Goal: Find contact information: Find contact information

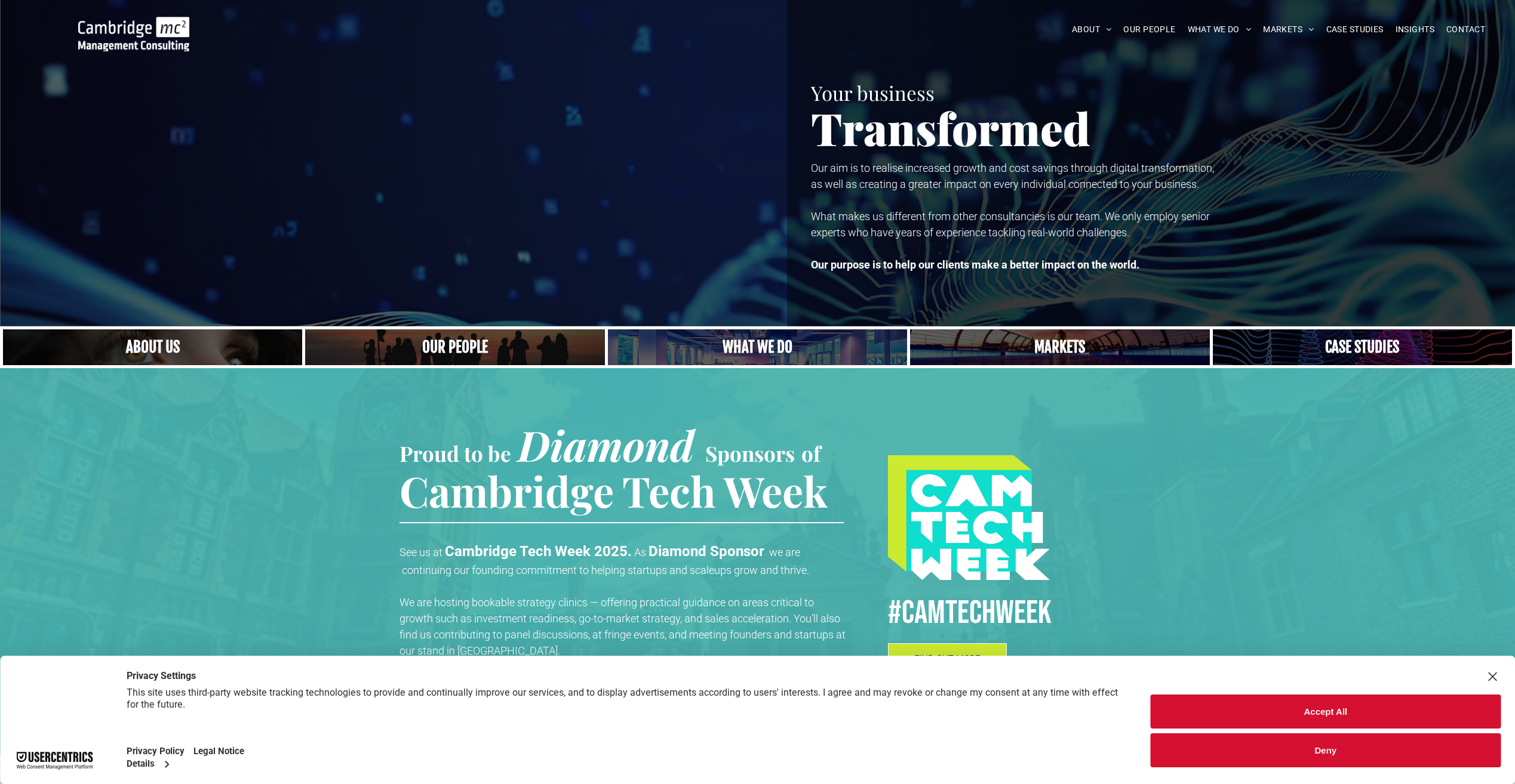
click at [1295, 708] on button "Accept All" at bounding box center [1326, 711] width 350 height 34
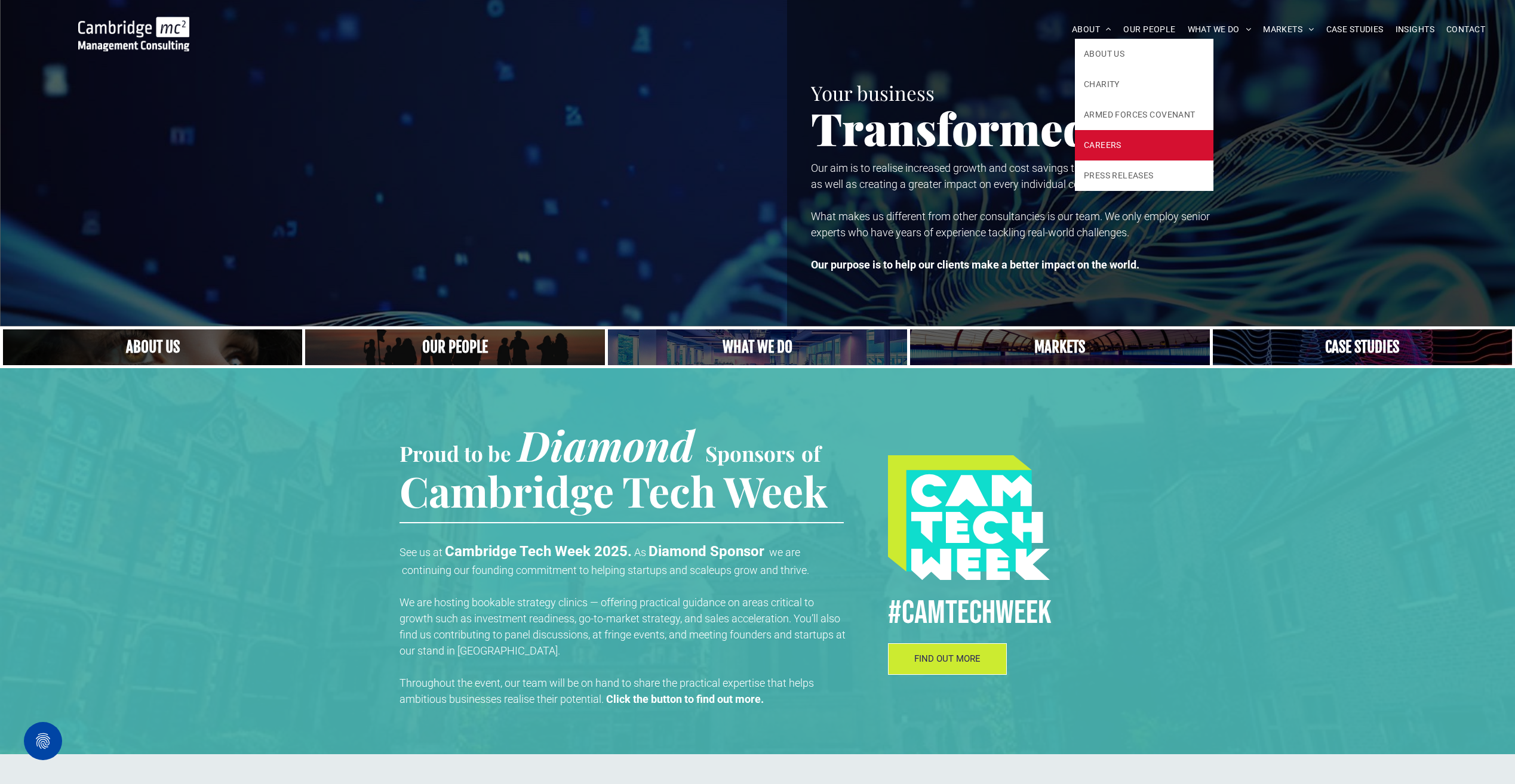
click at [1090, 146] on span "CAREERS" at bounding box center [1102, 145] width 38 height 13
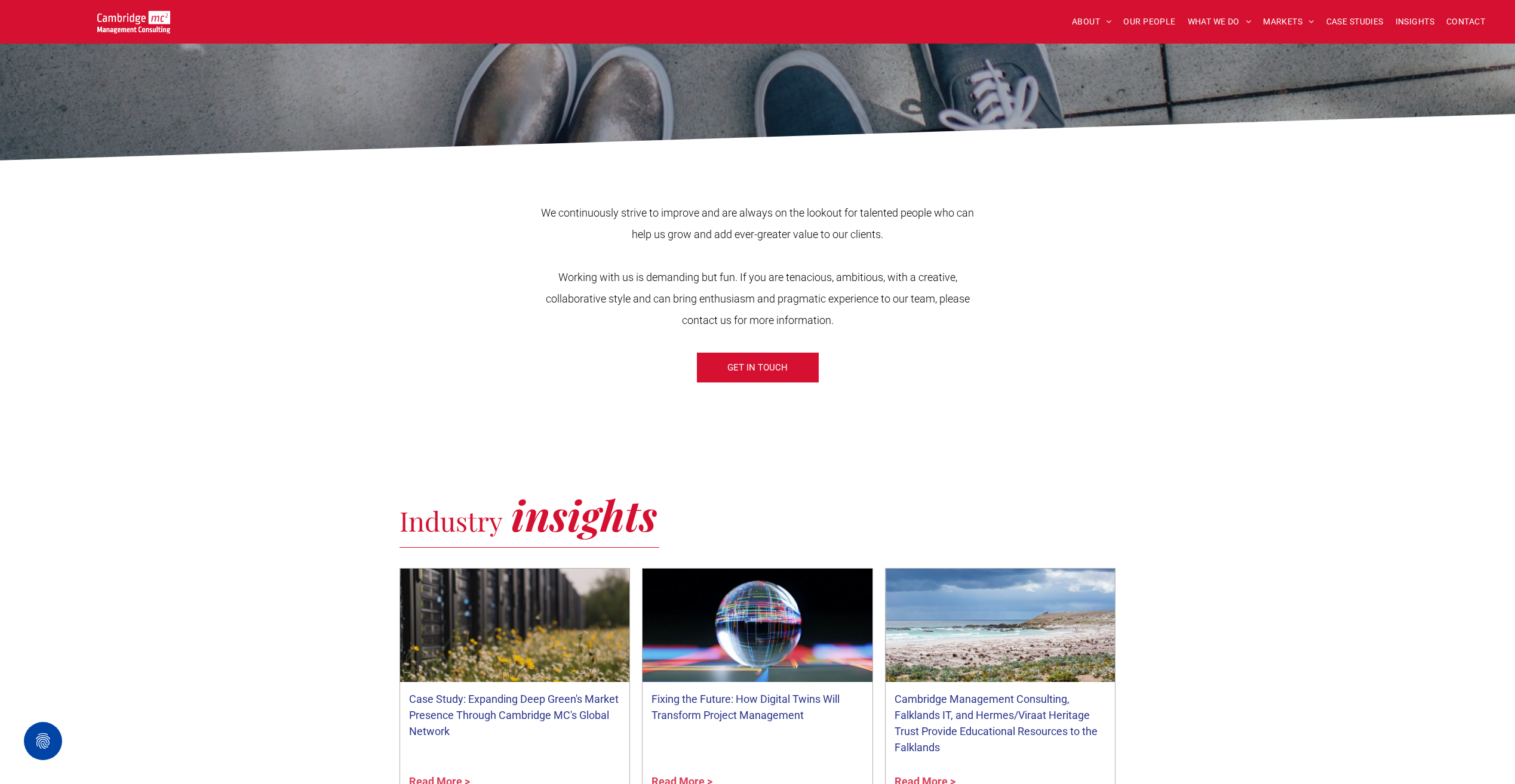
scroll to position [298, 0]
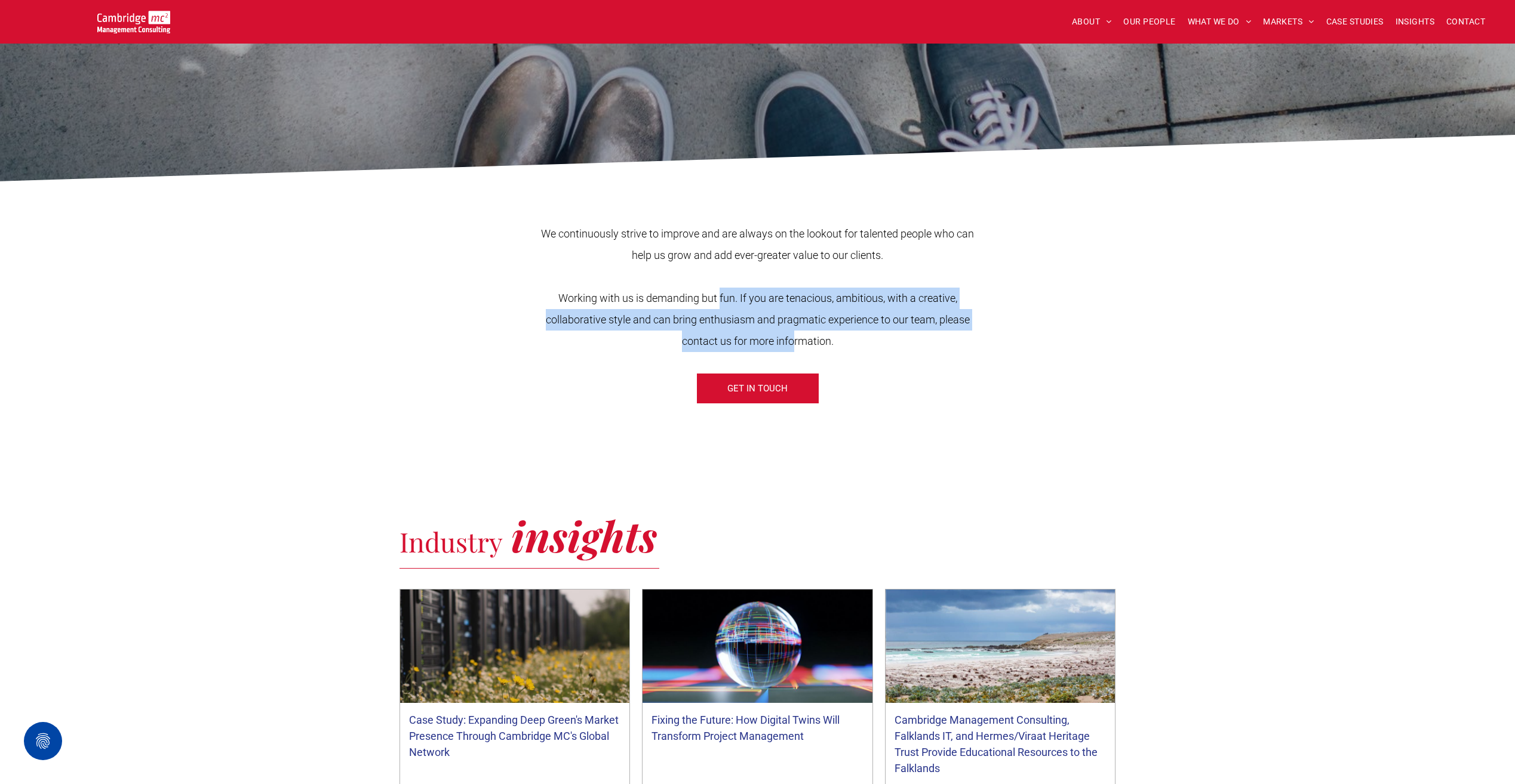
drag, startPoint x: 732, startPoint y: 303, endPoint x: 802, endPoint y: 343, distance: 80.6
click at [802, 343] on span "Working with us is demanding but fun. If you are tenacious, ambitious, with a c…" at bounding box center [758, 319] width 424 height 56
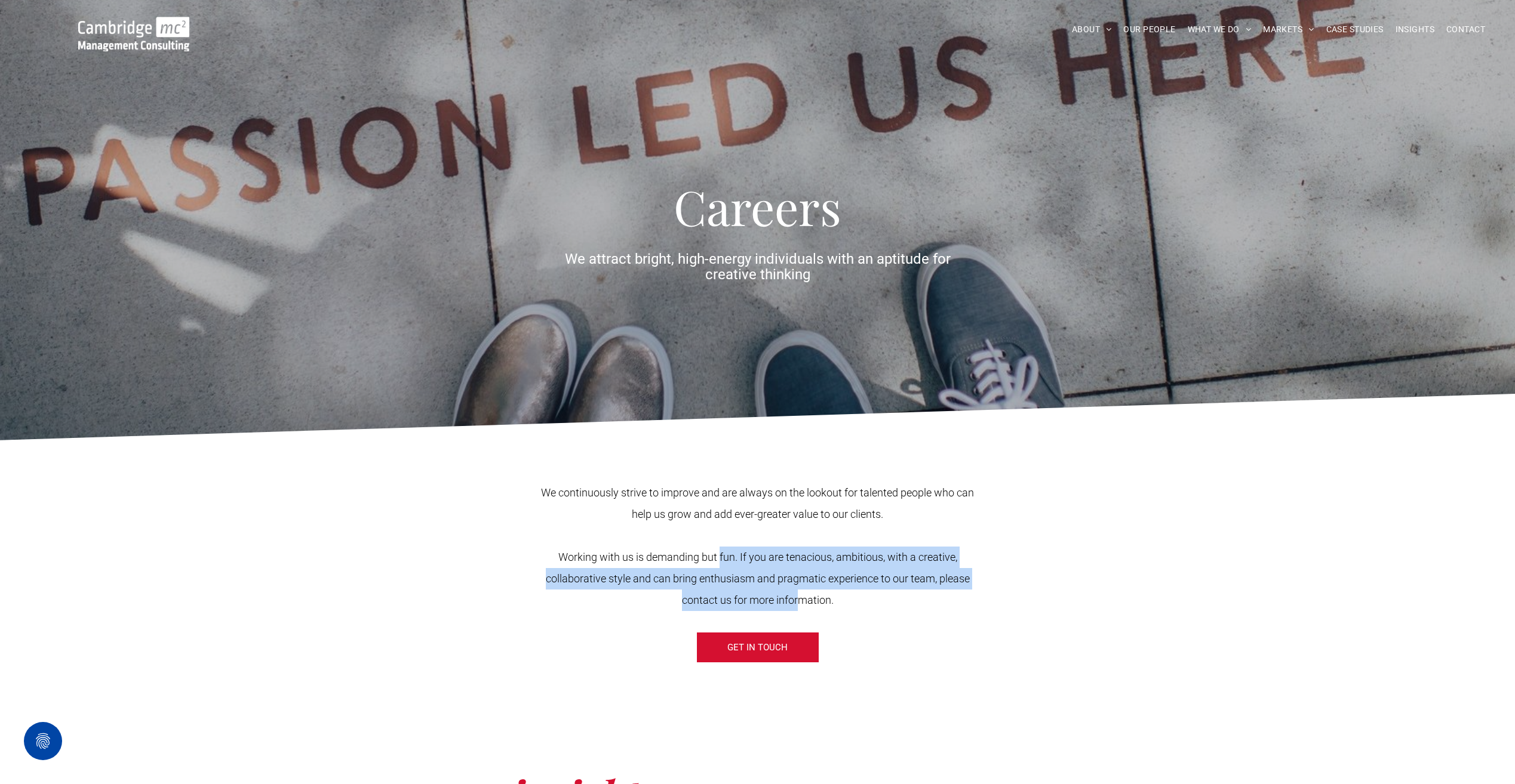
scroll to position [0, 0]
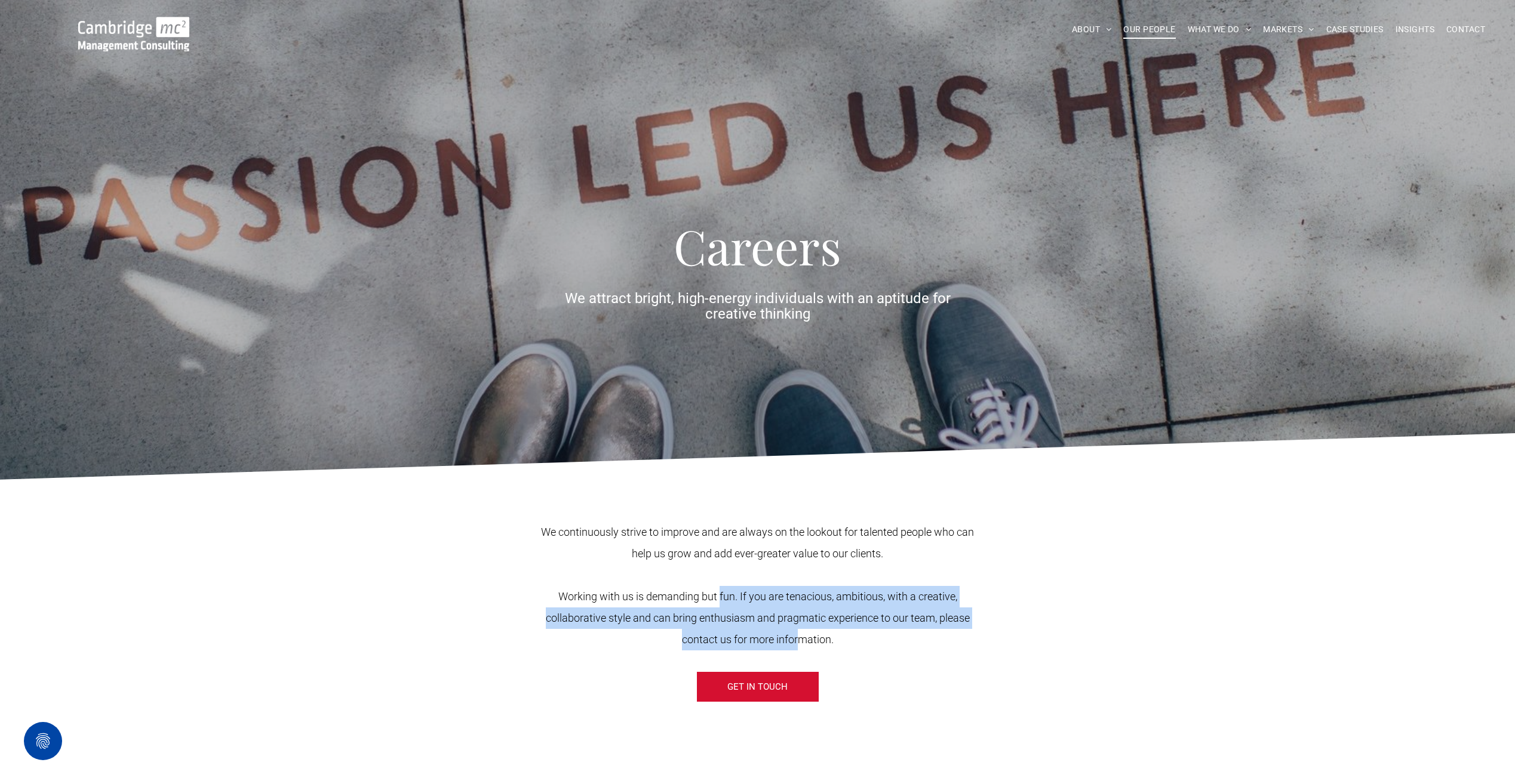
click at [1153, 23] on span "OUR PEOPLE" at bounding box center [1149, 29] width 52 height 19
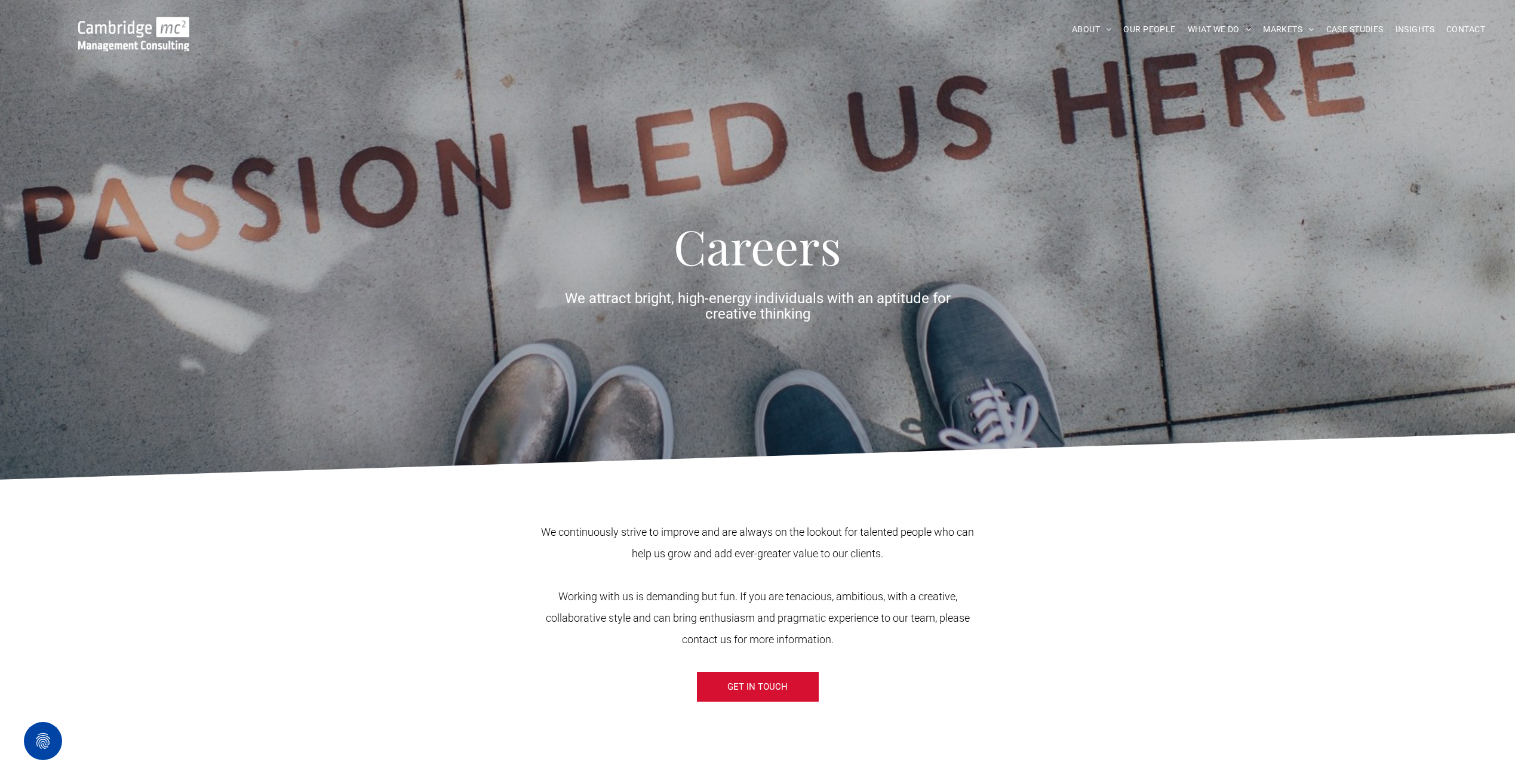
click at [807, 538] on span "We continuously strive to improve and are always on the lookout for talented pe…" at bounding box center [758, 542] width 433 height 34
click at [939, 569] on p at bounding box center [758, 575] width 453 height 22
drag, startPoint x: 841, startPoint y: 621, endPoint x: 857, endPoint y: 620, distance: 16.0
click at [841, 620] on span "Working with us is demanding but fun. If you are tenacious, ambitious, with a c…" at bounding box center [758, 618] width 424 height 56
click at [868, 631] on p "Working with us is demanding but fun. If you are tenacious, ambitious, with a c…" at bounding box center [758, 619] width 453 height 65
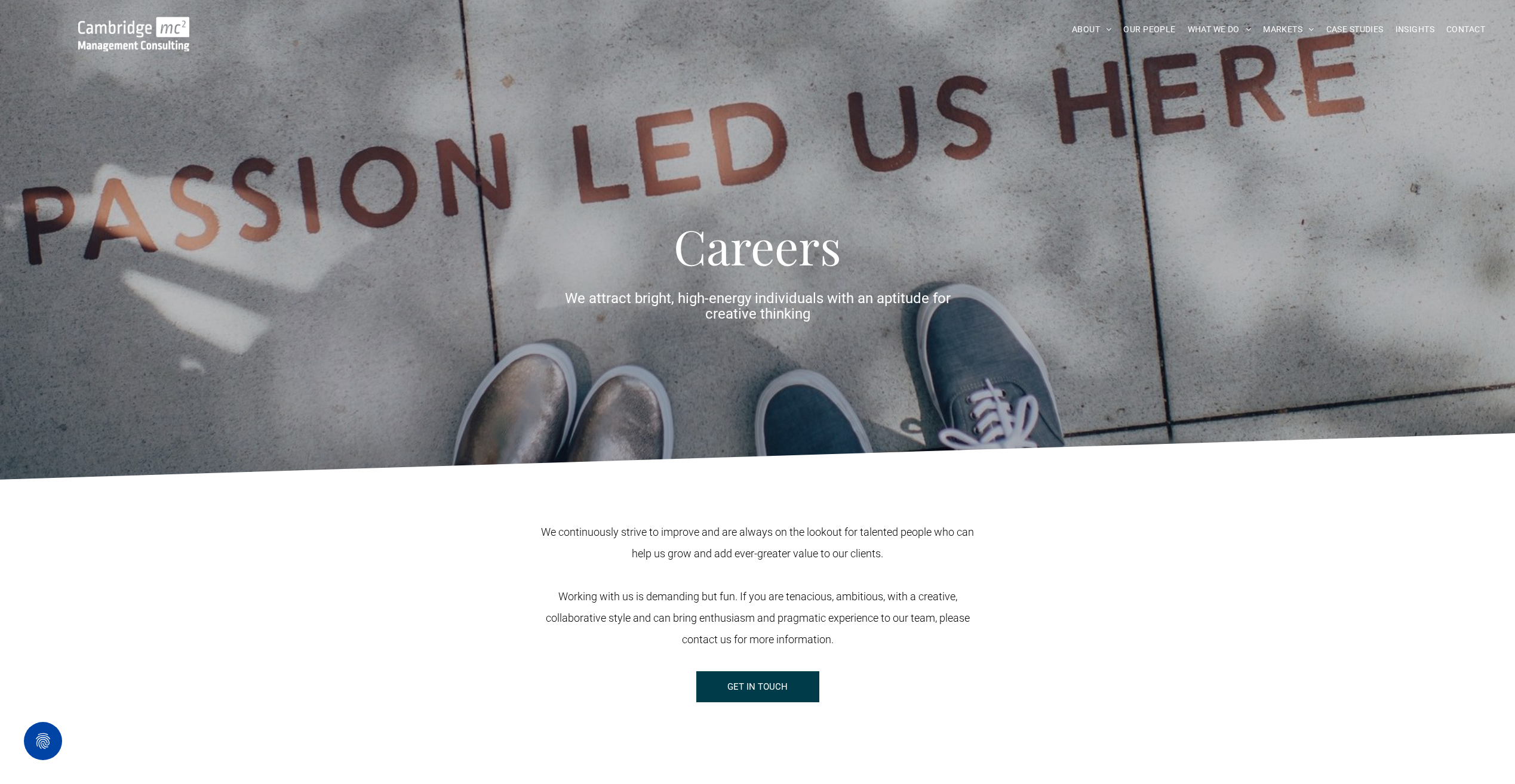
click at [769, 691] on span "GET IN TOUCH" at bounding box center [758, 687] width 61 height 30
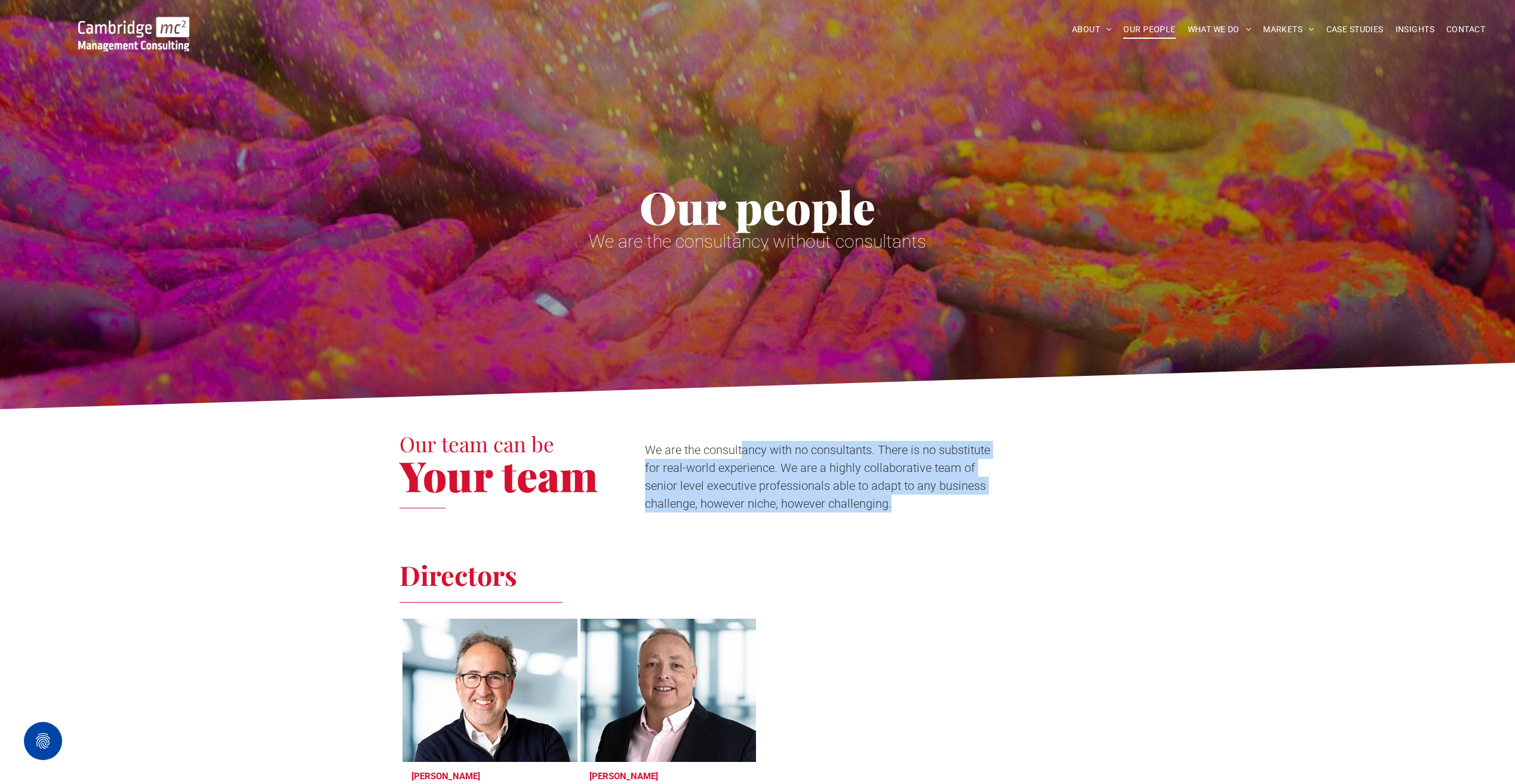
drag, startPoint x: 742, startPoint y: 456, endPoint x: 925, endPoint y: 509, distance: 190.5
click at [925, 509] on p "We are the consultancy with no consultants. There is no substitute for real-wor…" at bounding box center [823, 477] width 357 height 71
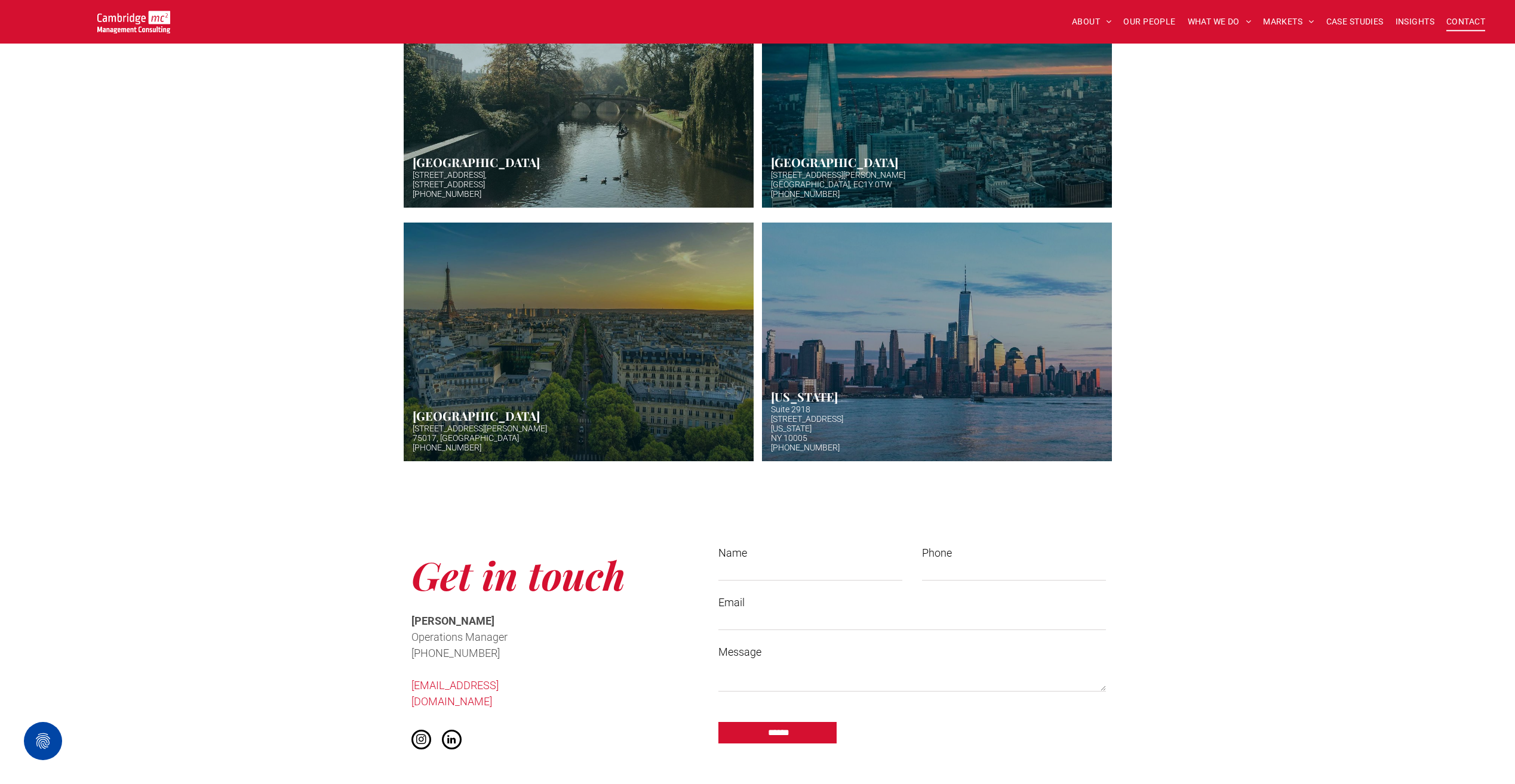
scroll to position [418, 0]
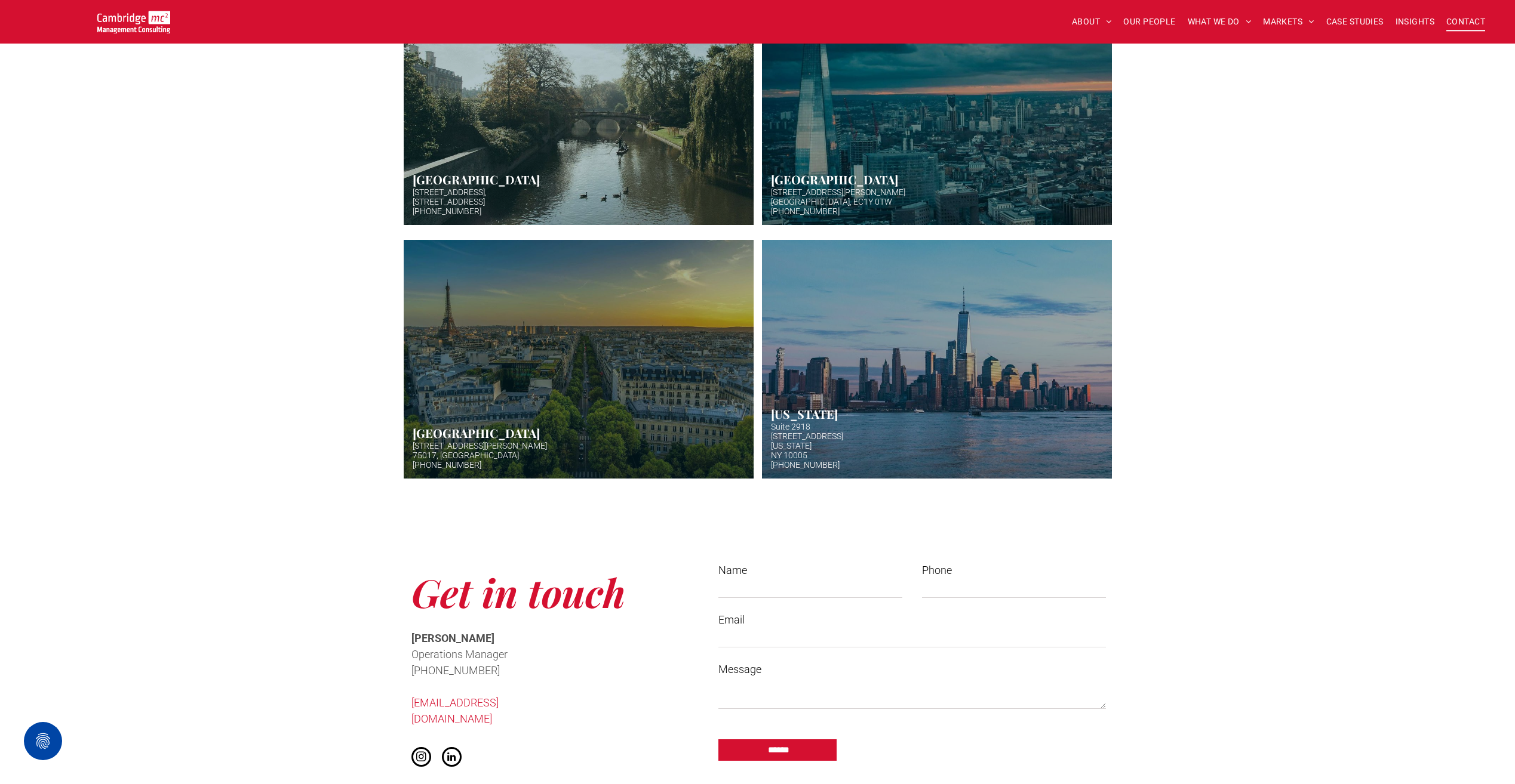
click at [896, 176] on link "Aerial photo of Tower Bridge, London. Thames snakes into distance. Hazy backgro…" at bounding box center [937, 105] width 371 height 253
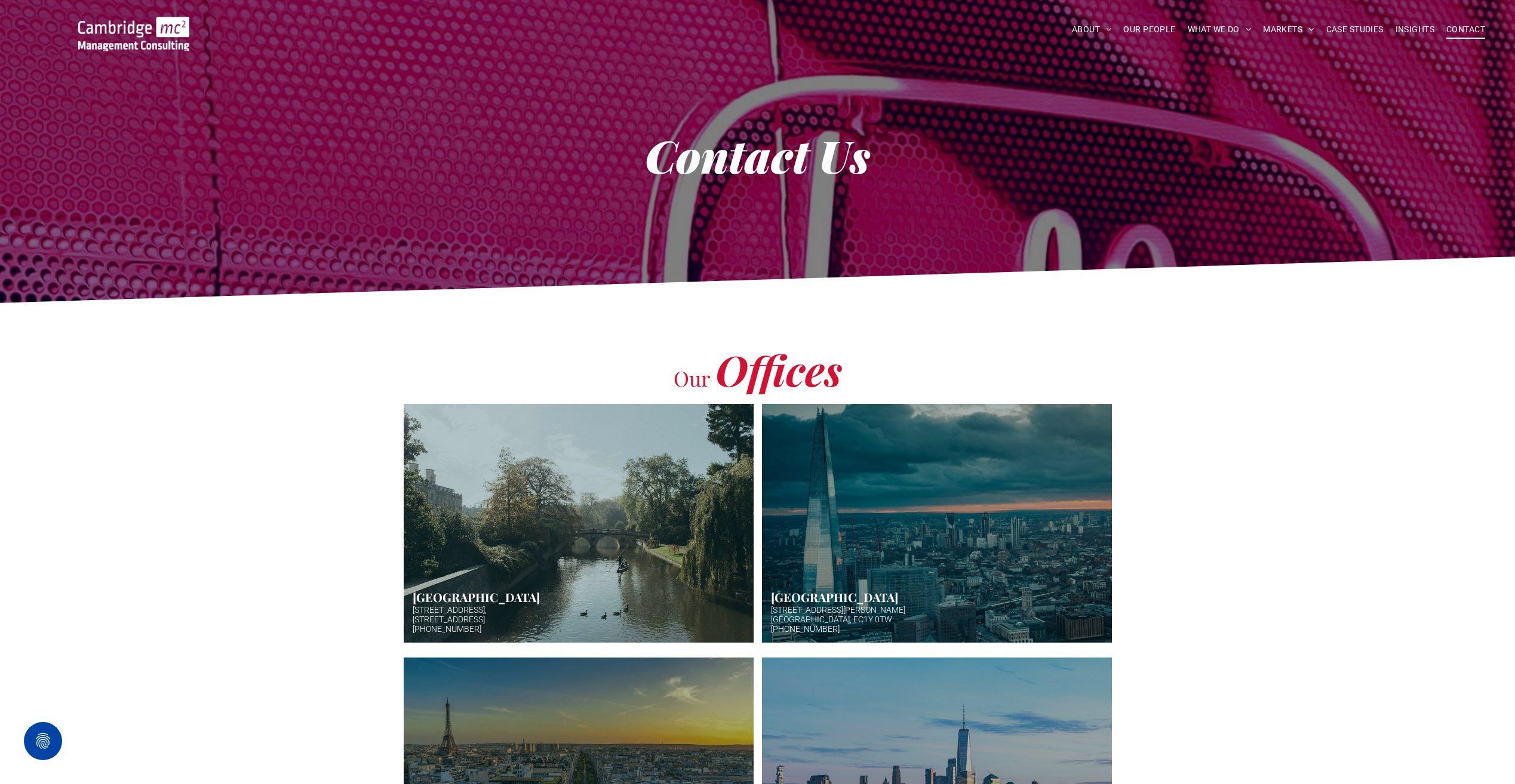
click at [1464, 30] on span "CONTACT" at bounding box center [1466, 29] width 39 height 19
